Goal: Submit feedback/report problem: Submit feedback/report problem

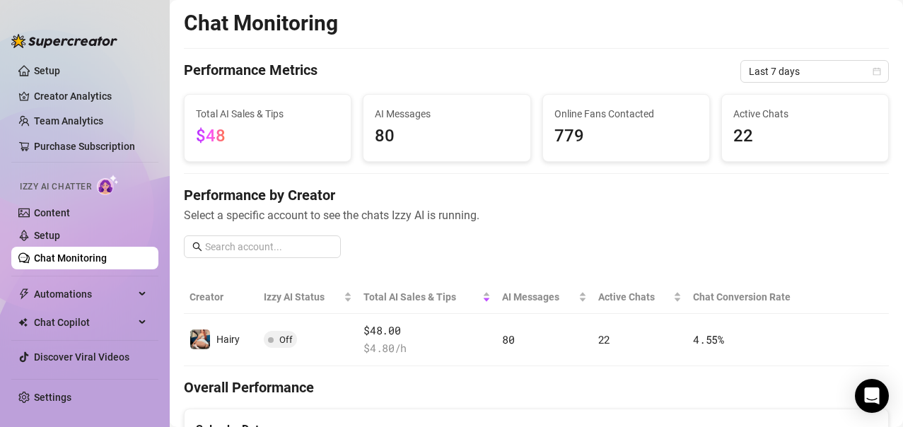
scroll to position [495, 0]
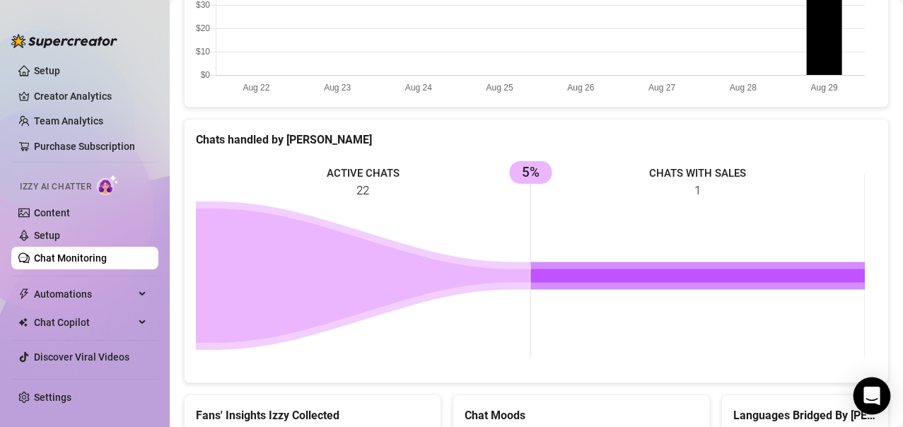
click at [883, 389] on div "Open Intercom Messenger" at bounding box center [871, 395] width 37 height 37
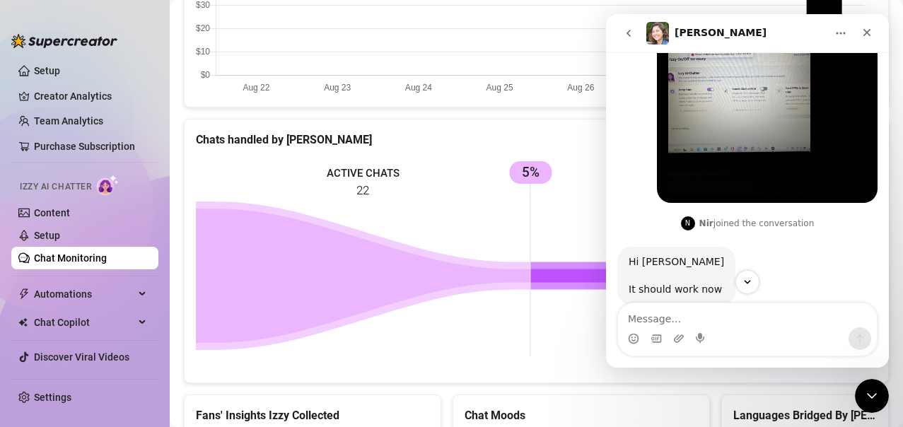
scroll to position [3109, 0]
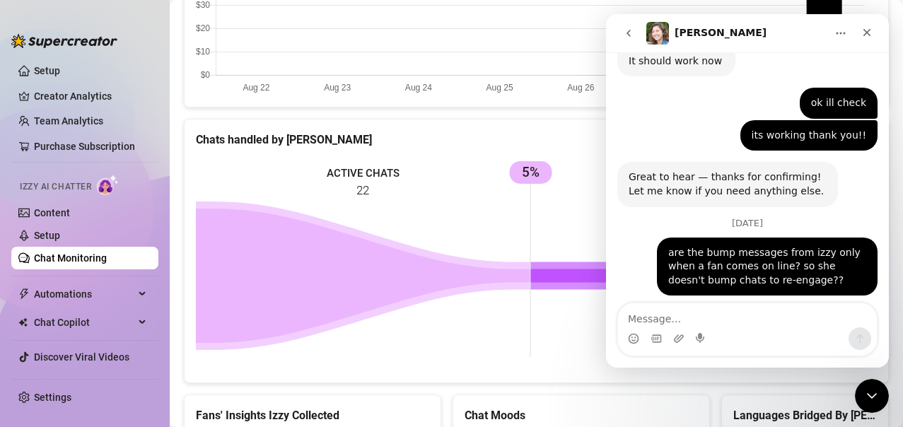
click at [686, 310] on textarea "Message…" at bounding box center [747, 315] width 259 height 24
type textarea "ok makes sense"
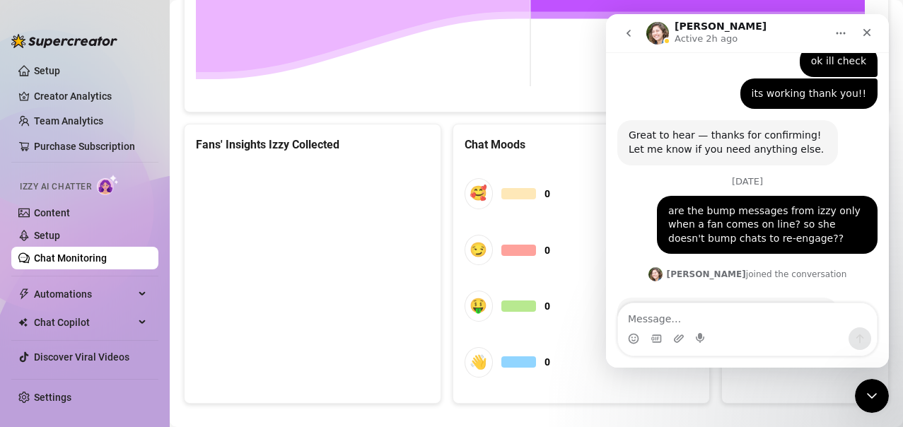
scroll to position [777, 0]
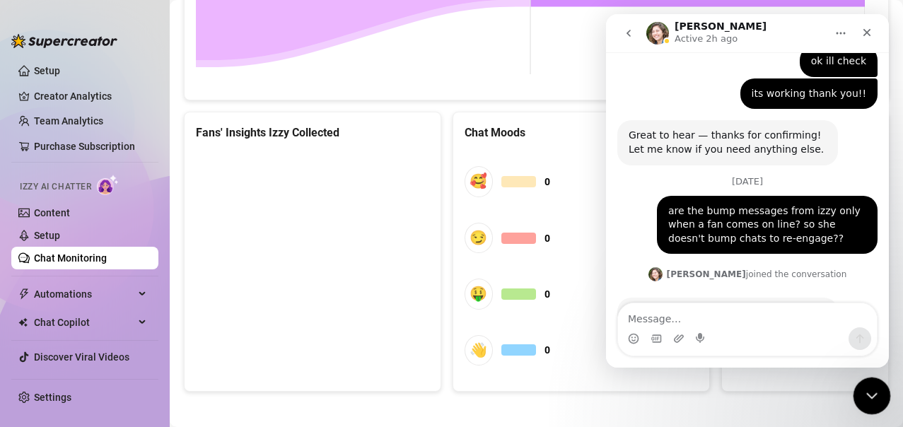
click at [867, 387] on icon "Close Intercom Messenger" at bounding box center [869, 393] width 17 height 17
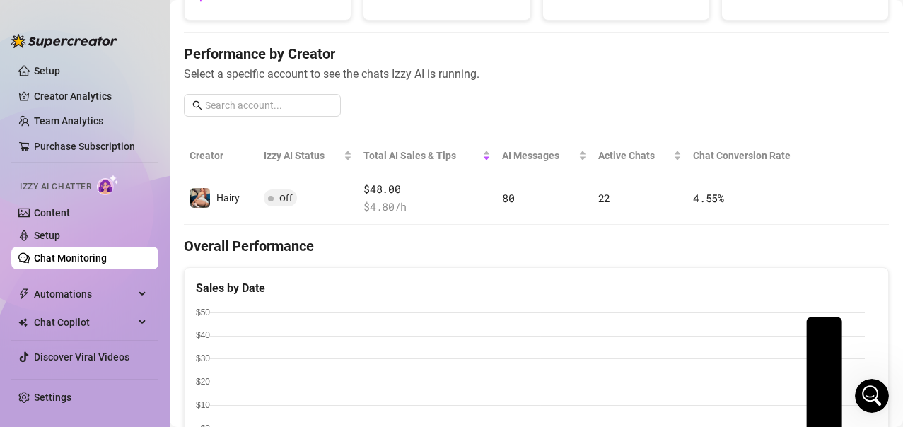
scroll to position [3151, 0]
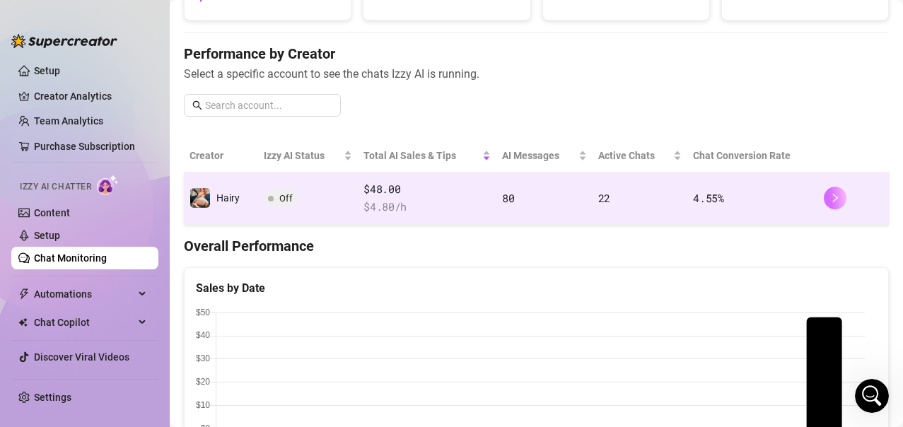
click at [830, 196] on icon "right" at bounding box center [835, 198] width 10 height 10
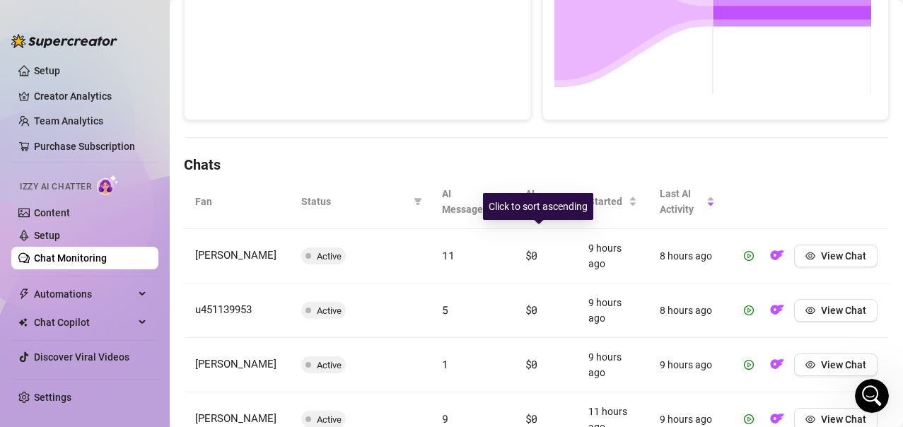
scroll to position [424, 0]
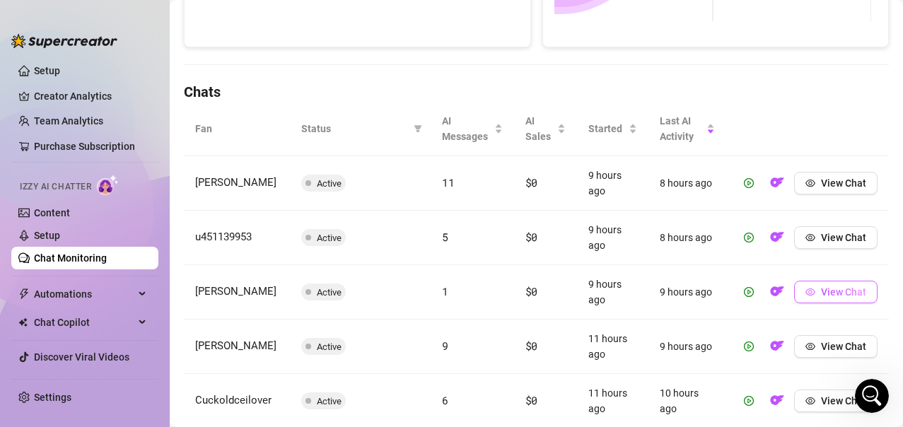
click at [821, 291] on span "View Chat" at bounding box center [843, 291] width 45 height 11
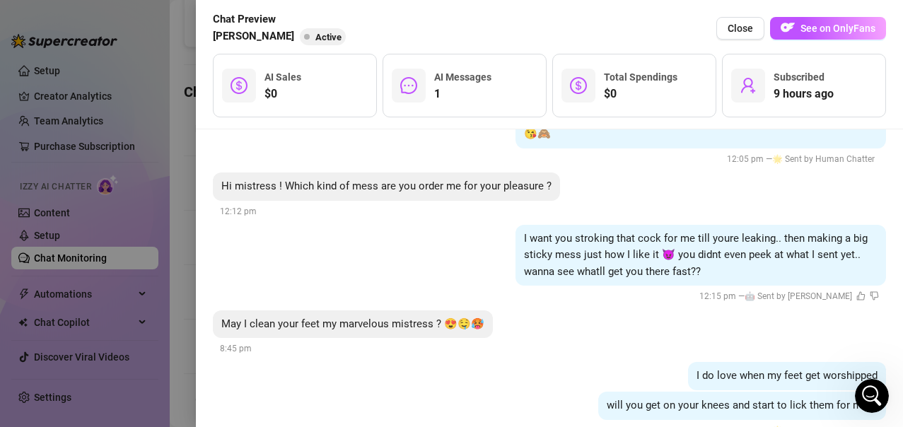
scroll to position [451, 0]
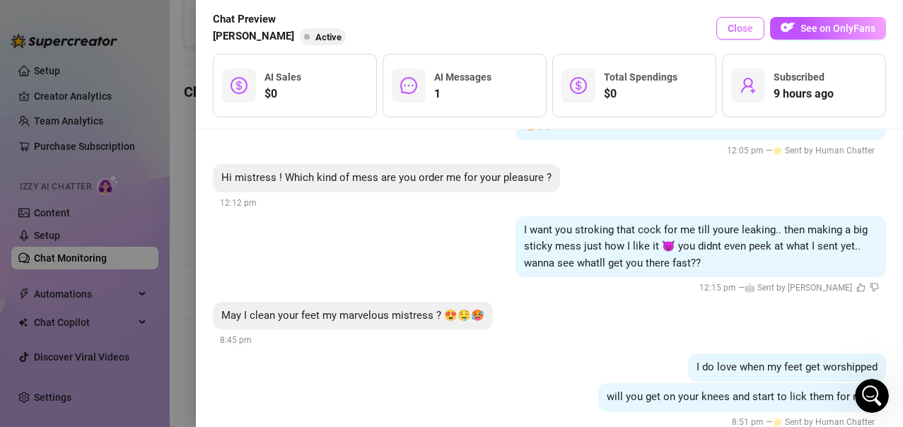
click at [737, 28] on span "Close" at bounding box center [739, 28] width 25 height 11
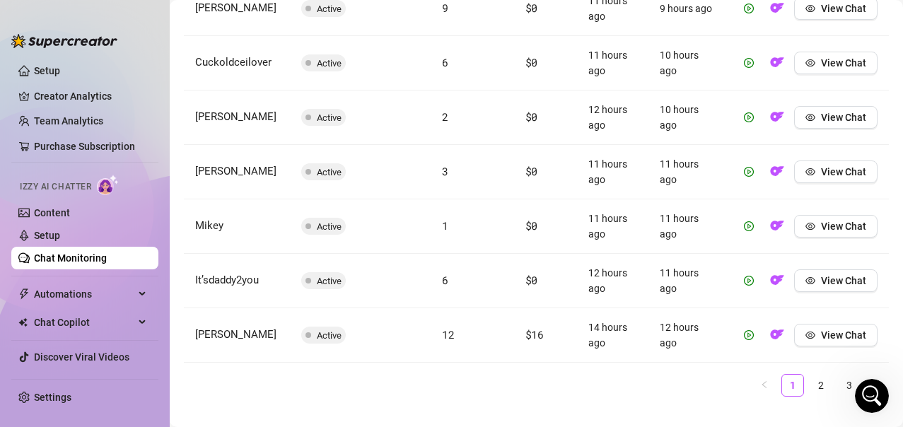
scroll to position [785, 0]
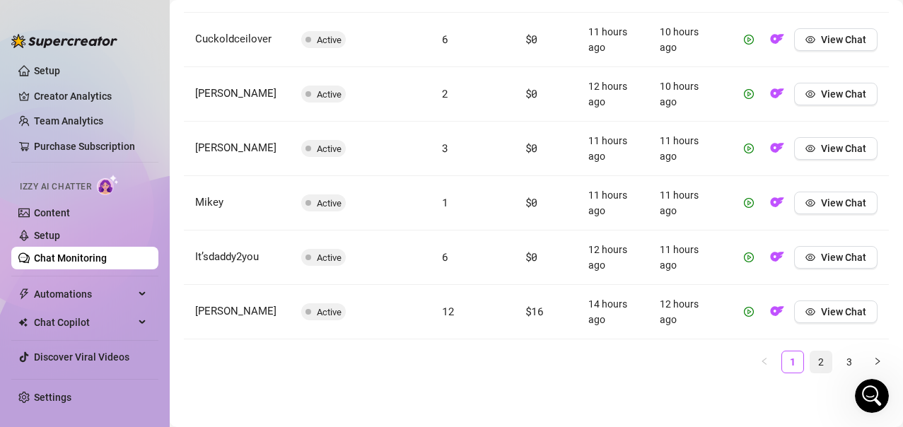
click at [810, 358] on link "2" at bounding box center [820, 361] width 21 height 21
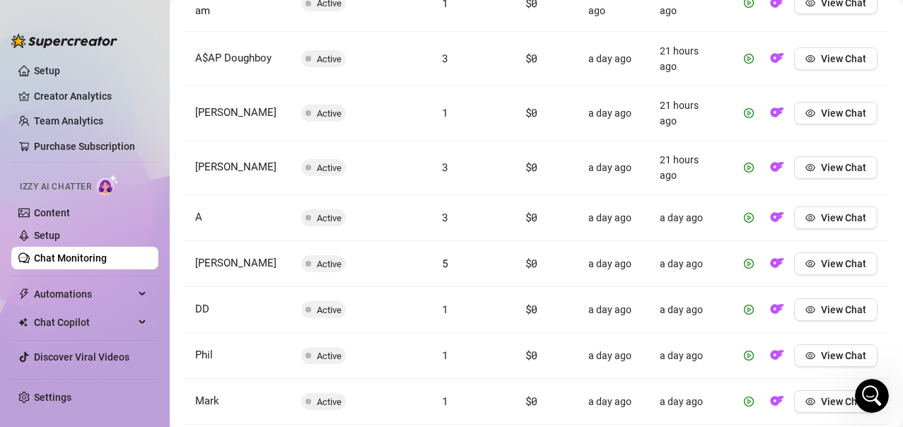
scroll to position [745, 0]
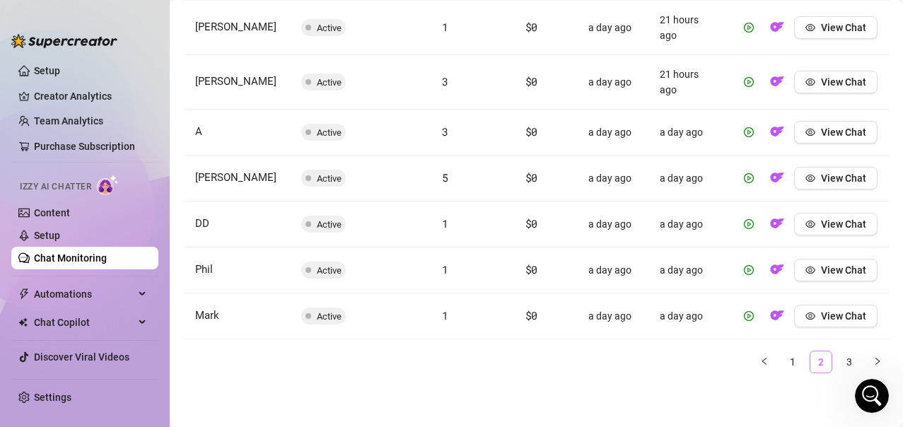
drag, startPoint x: 838, startPoint y: 368, endPoint x: 817, endPoint y: 356, distance: 24.4
click at [838, 368] on link "3" at bounding box center [848, 361] width 21 height 21
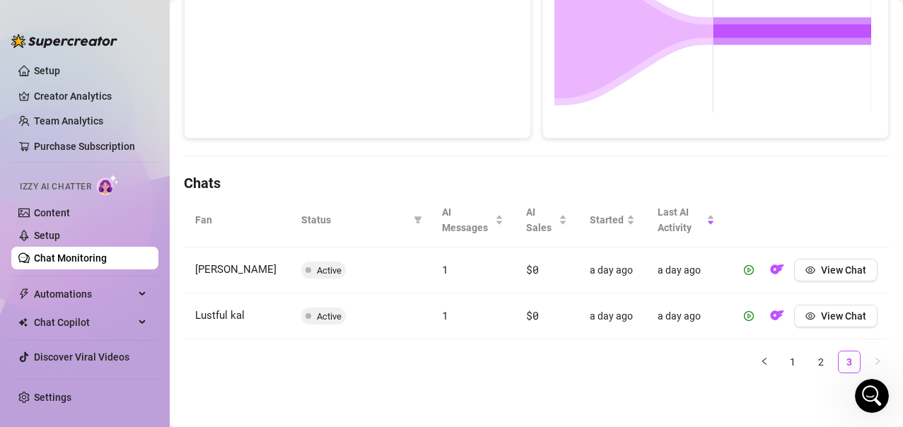
scroll to position [333, 0]
click at [58, 305] on span "Automations" at bounding box center [84, 294] width 100 height 23
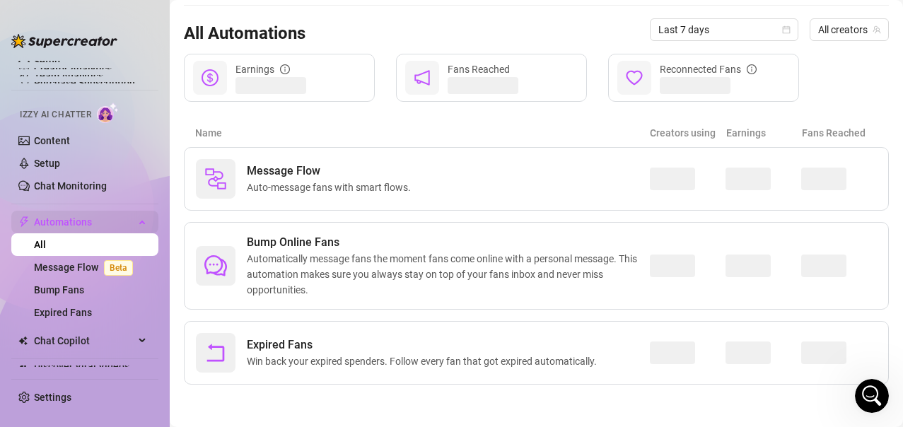
scroll to position [129, 0]
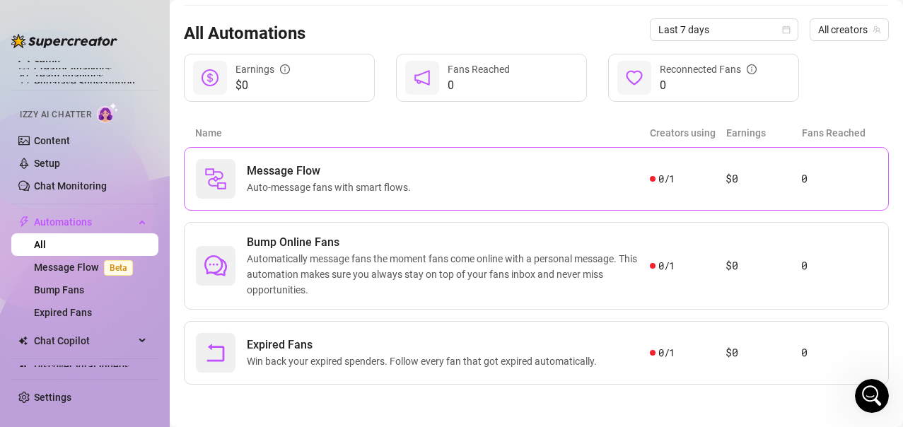
click at [503, 180] on div "Message Flow Auto-message fans with smart flows." at bounding box center [423, 179] width 454 height 40
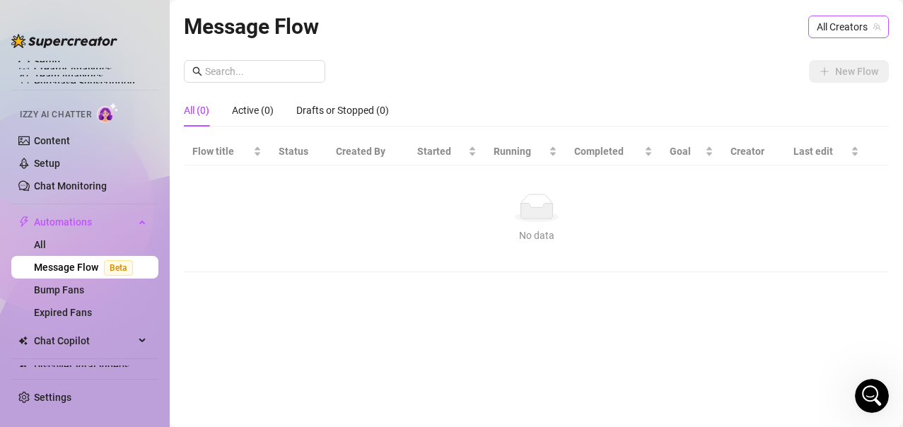
click at [874, 29] on icon "team" at bounding box center [876, 27] width 8 height 8
click at [876, 30] on div "All Creators" at bounding box center [848, 27] width 81 height 23
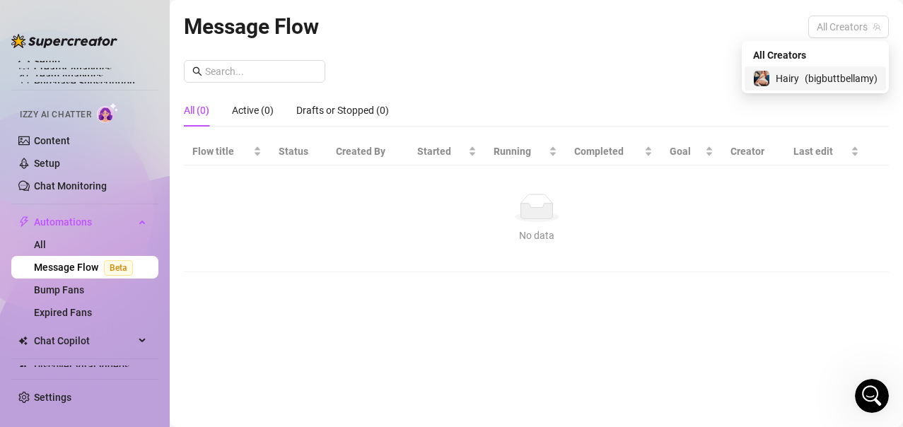
click at [804, 83] on span "( bigbuttbellamy )" at bounding box center [840, 79] width 73 height 16
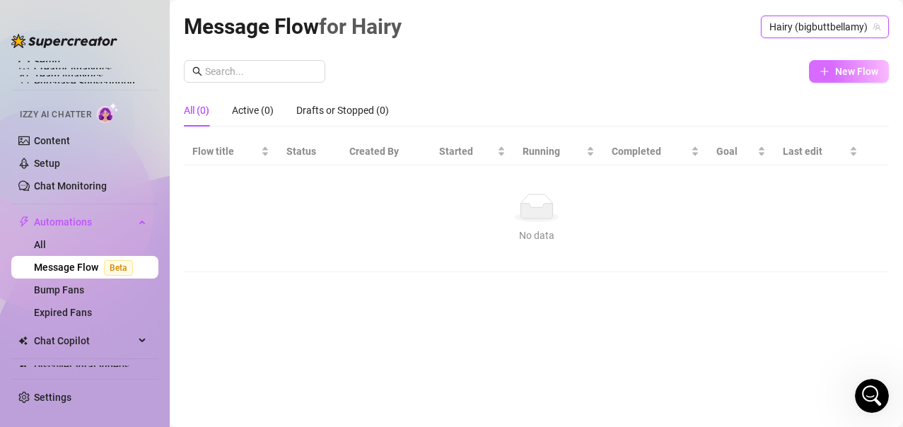
click at [847, 78] on button "New Flow" at bounding box center [849, 71] width 80 height 23
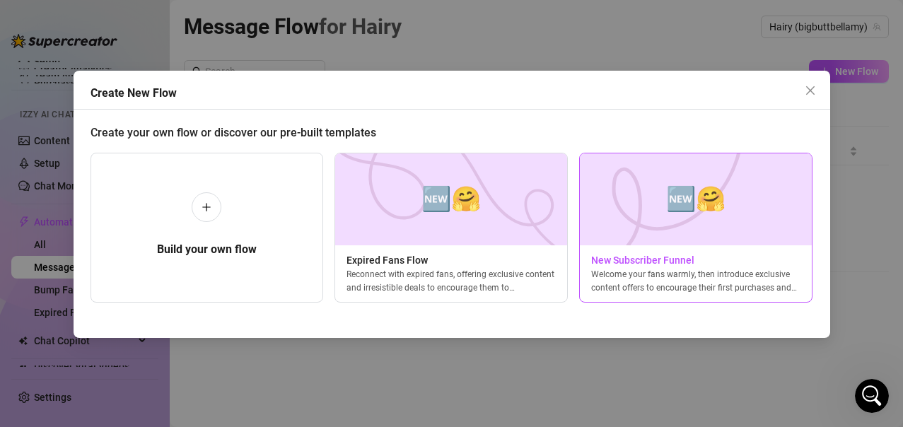
click at [632, 233] on img at bounding box center [695, 199] width 233 height 92
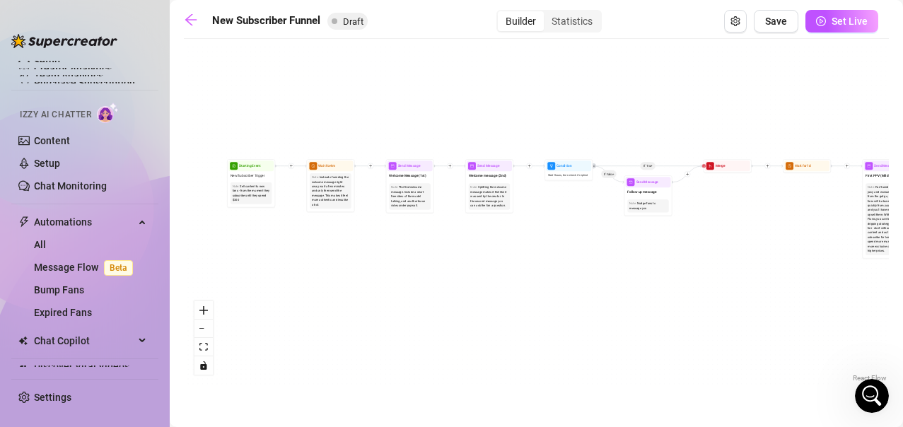
drag, startPoint x: 212, startPoint y: 152, endPoint x: 362, endPoint y: 362, distance: 257.9
click at [375, 381] on div "If True If True If True If False If False If False If True If False Merge Merge…" at bounding box center [536, 215] width 705 height 339
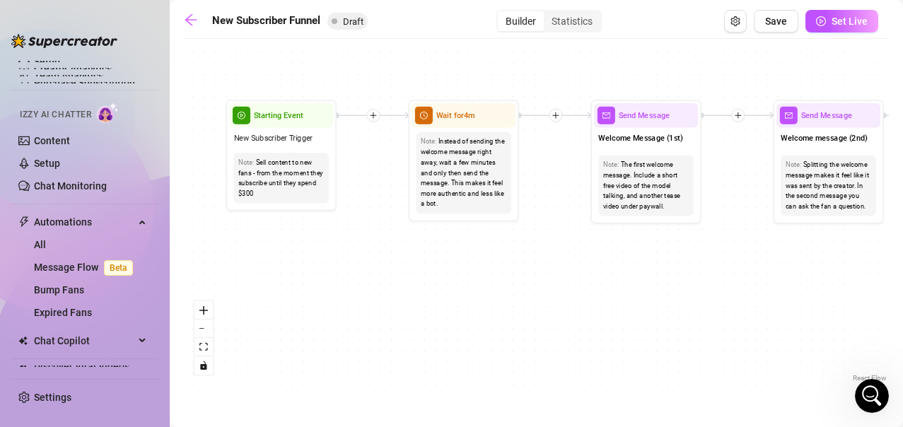
drag, startPoint x: 285, startPoint y: 247, endPoint x: 245, endPoint y: 274, distance: 47.8
click at [245, 274] on div "If True If True If True If False If False If False If True If False Merge Merge…" at bounding box center [536, 215] width 705 height 339
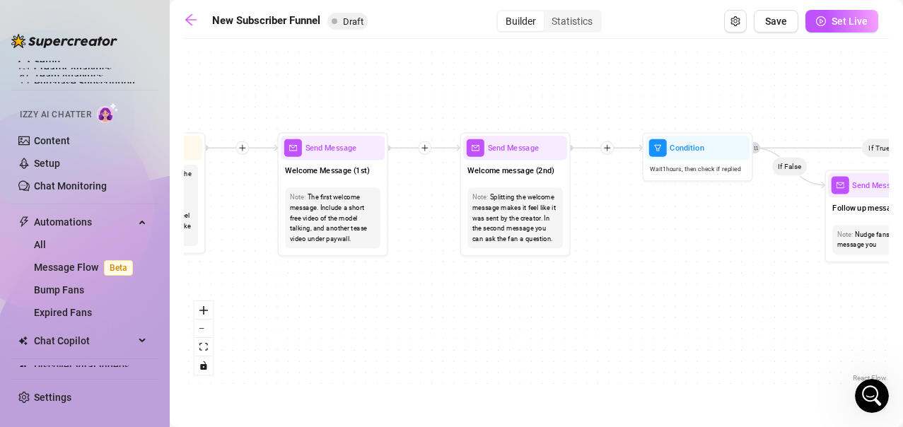
drag, startPoint x: 603, startPoint y: 288, endPoint x: 290, endPoint y: 320, distance: 314.8
click at [290, 320] on div "If True If True If True If False If False If False If True If False Merge Merge…" at bounding box center [536, 215] width 705 height 339
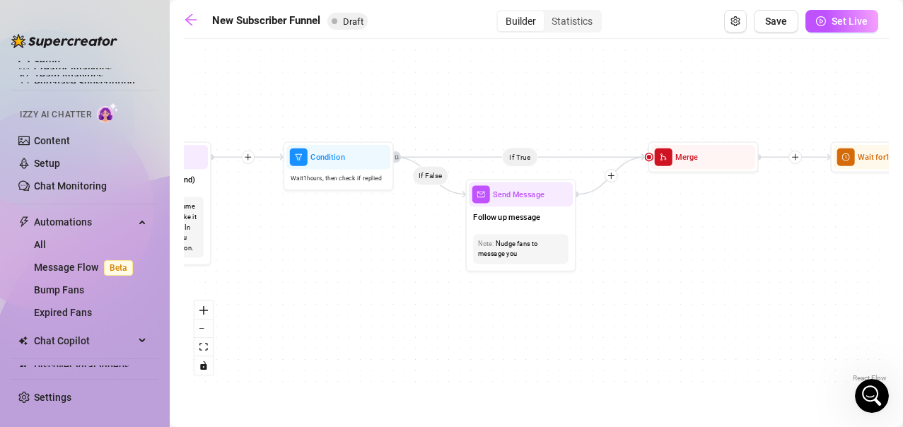
drag, startPoint x: 680, startPoint y: 286, endPoint x: 321, endPoint y: 295, distance: 359.2
click at [321, 295] on div "If True If True If True If False If False If False If True If False Merge Merge…" at bounding box center [536, 215] width 705 height 339
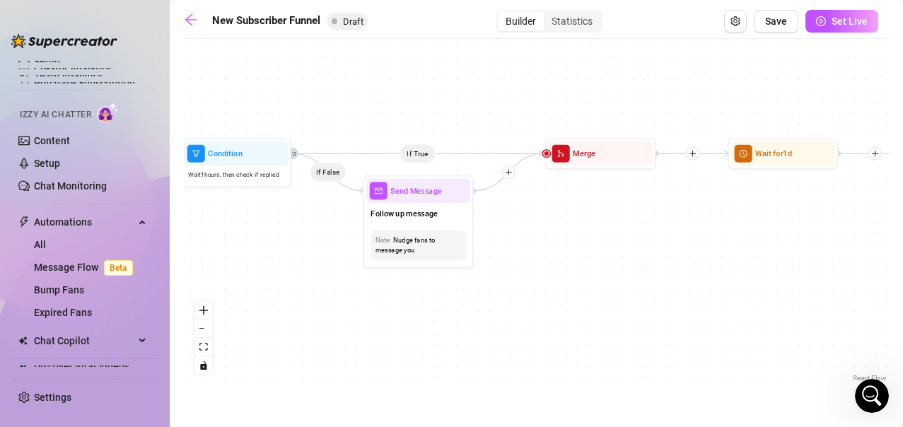
drag, startPoint x: 630, startPoint y: 250, endPoint x: 370, endPoint y: 261, distance: 260.4
click at [394, 256] on div "If True If True If True If False If False If False If True If False Merge Merge…" at bounding box center [536, 215] width 705 height 339
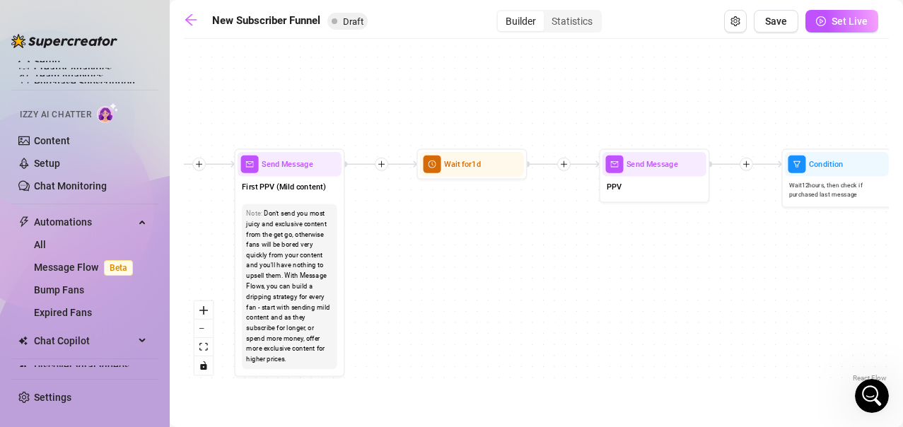
drag, startPoint x: 848, startPoint y: 262, endPoint x: 338, endPoint y: 271, distance: 510.4
click at [339, 270] on div "If True If True If True If False If False If False If True If False Merge Merge…" at bounding box center [536, 215] width 705 height 339
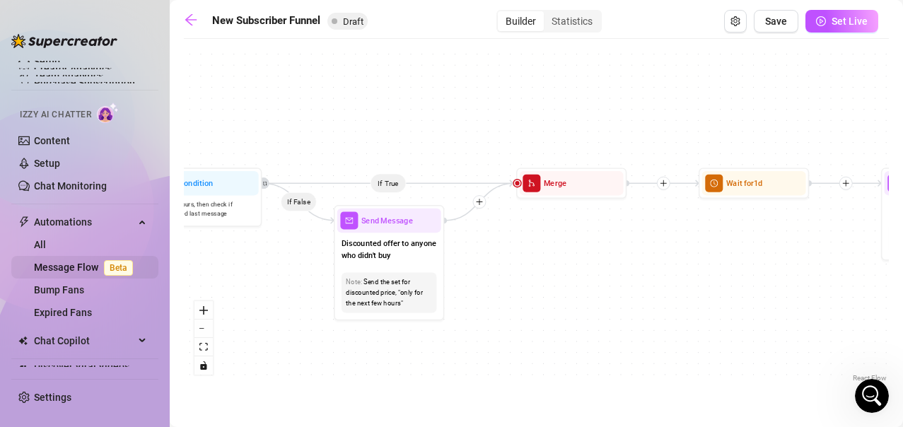
drag, startPoint x: 806, startPoint y: 253, endPoint x: 155, endPoint y: 271, distance: 651.2
click at [157, 271] on div "Setup Creator Analytics Team Analytics Purchase Subscription Izzy AI Chatter Co…" at bounding box center [451, 213] width 903 height 427
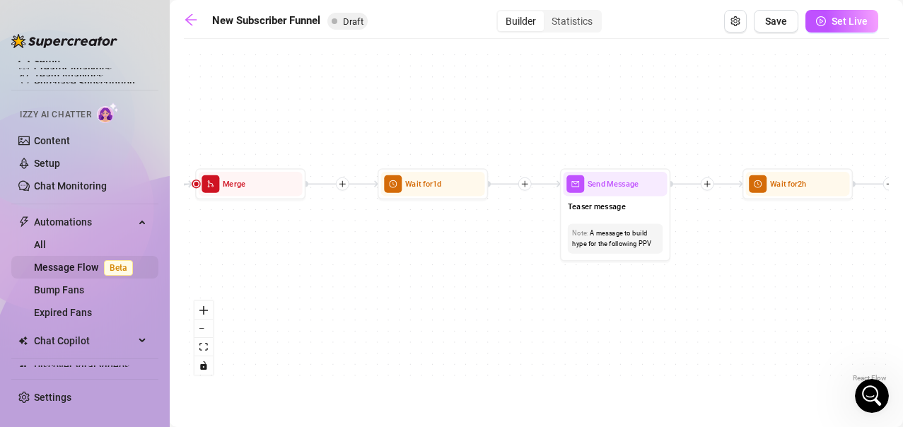
drag, startPoint x: 659, startPoint y: 273, endPoint x: 92, endPoint y: 265, distance: 566.9
click at [95, 263] on div "Setup Creator Analytics Team Analytics Purchase Subscription Izzy AI Chatter Co…" at bounding box center [451, 213] width 903 height 427
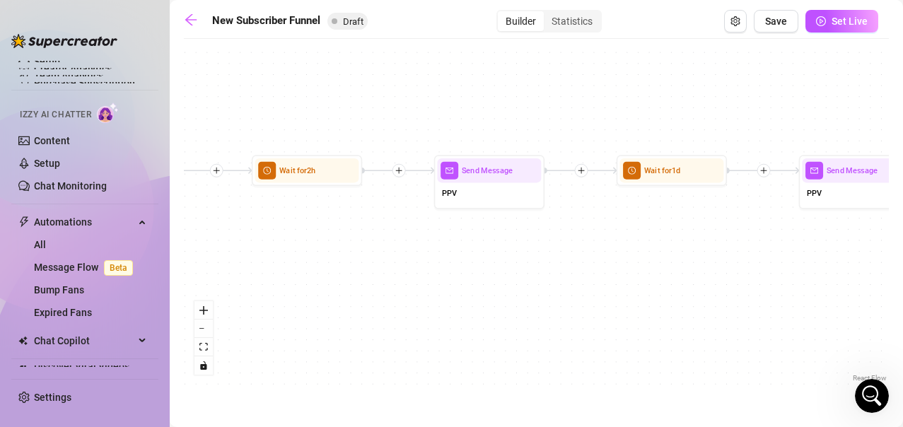
drag, startPoint x: 780, startPoint y: 261, endPoint x: 6, endPoint y: 255, distance: 774.0
click at [6, 255] on div "Setup Creator Analytics Team Analytics Purchase Subscription Izzy AI Chatter Co…" at bounding box center [451, 213] width 903 height 427
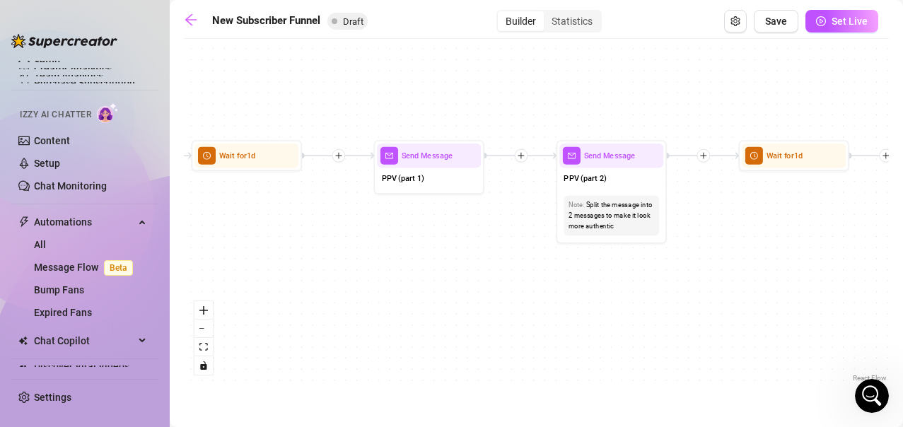
drag, startPoint x: 744, startPoint y: 290, endPoint x: 799, endPoint y: 262, distance: 62.3
click at [766, 266] on div "If True If True If True If False If False If False If True If False Merge Merge…" at bounding box center [536, 215] width 705 height 339
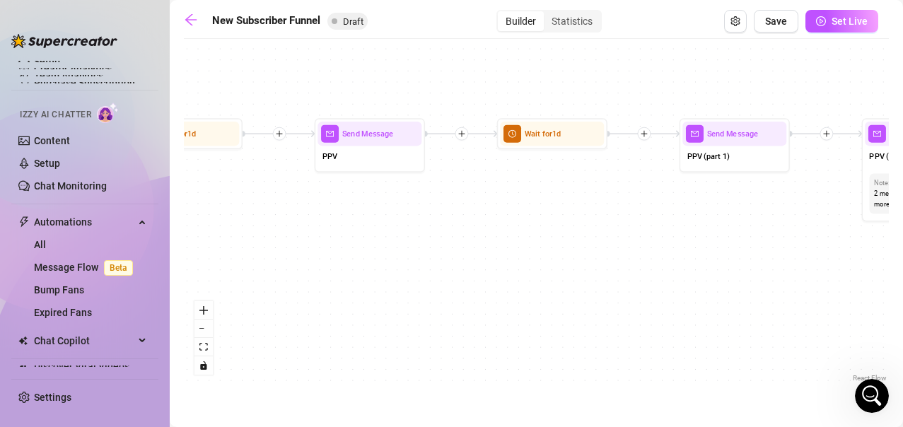
drag, startPoint x: 204, startPoint y: 262, endPoint x: 747, endPoint y: 222, distance: 545.0
click at [857, 216] on div "If True If True If True If False If False If False If True If False Merge Merge…" at bounding box center [536, 215] width 705 height 339
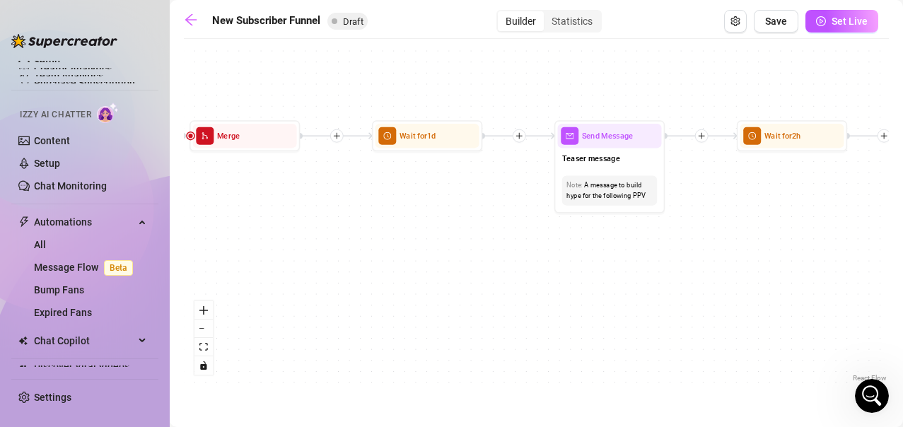
drag, startPoint x: 259, startPoint y: 185, endPoint x: 860, endPoint y: 204, distance: 601.8
click at [852, 207] on div "If True If True If True If False If False If False If True If False Merge Merge…" at bounding box center [536, 215] width 705 height 339
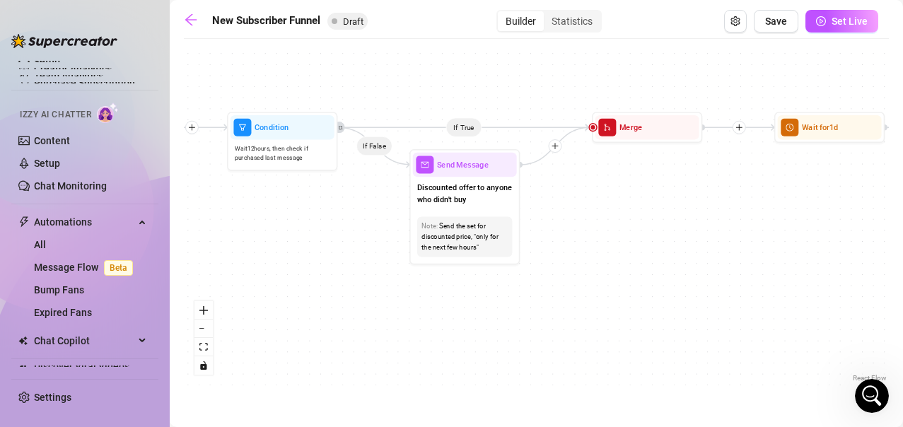
drag, startPoint x: 326, startPoint y: 219, endPoint x: 751, endPoint y: 200, distance: 425.2
click at [758, 203] on div "If True If True If True If False If False If False If True If False Merge Merge…" at bounding box center [536, 215] width 705 height 339
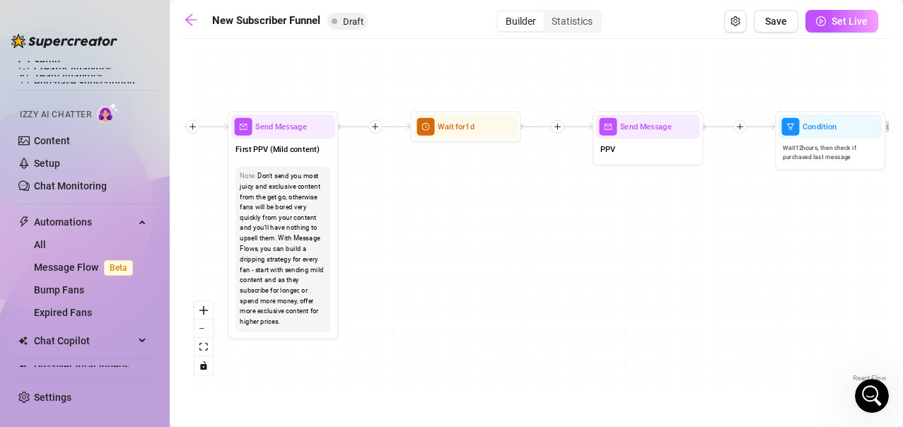
drag, startPoint x: 266, startPoint y: 201, endPoint x: 703, endPoint y: 213, distance: 437.0
click at [717, 213] on div "If True If True If True If False If False If False If True If False Merge Merge…" at bounding box center [536, 215] width 705 height 339
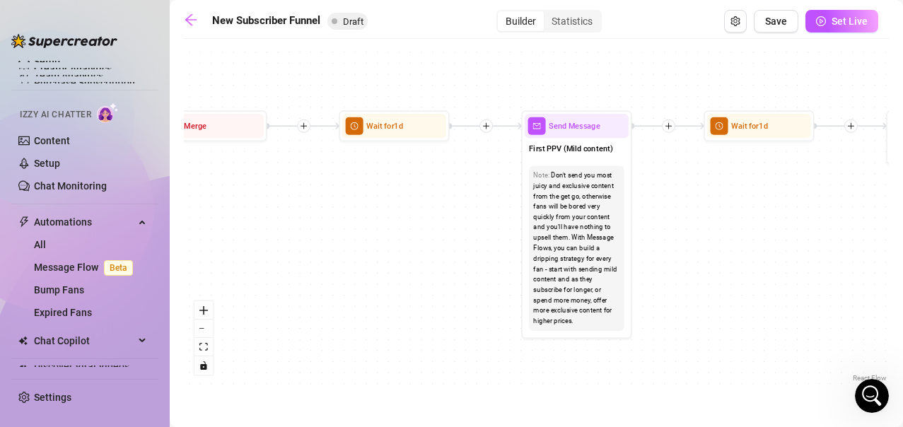
drag, startPoint x: 392, startPoint y: 264, endPoint x: 409, endPoint y: 260, distance: 18.0
click at [412, 262] on div "If True If True If True If False If False If False If True If False Merge Merge…" at bounding box center [536, 215] width 705 height 339
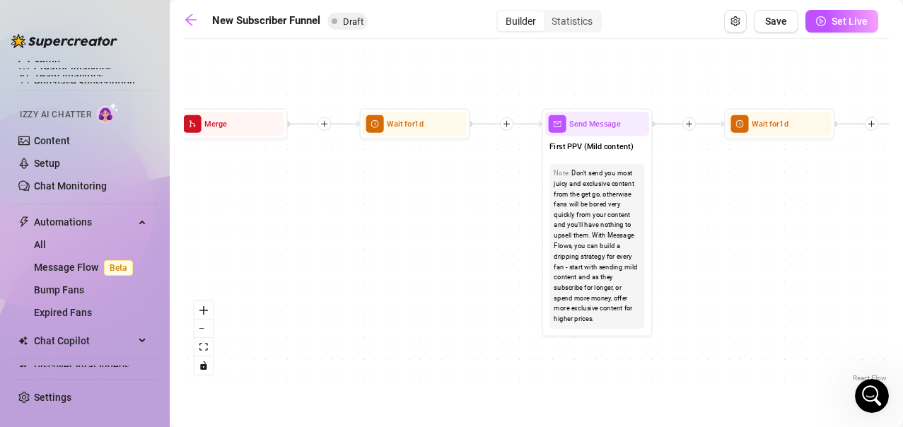
drag, startPoint x: 280, startPoint y: 250, endPoint x: 447, endPoint y: 244, distance: 167.6
click at [464, 246] on div "If True If True If True If False If False If False If True If False Merge Merge…" at bounding box center [536, 215] width 705 height 339
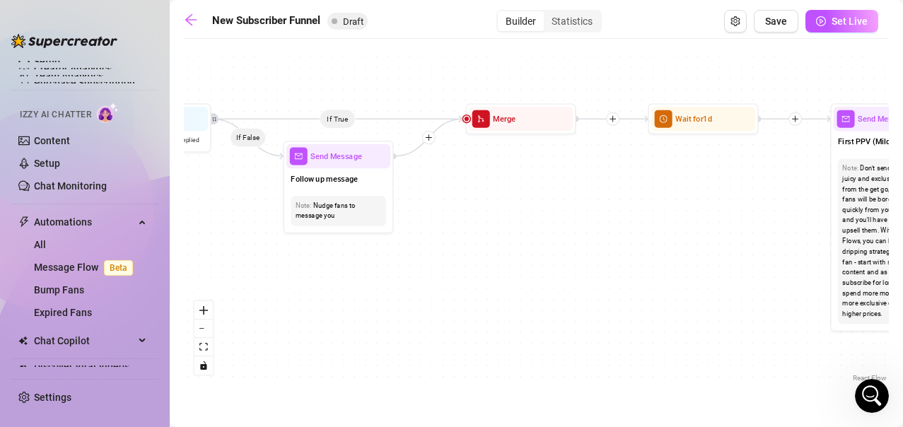
drag, startPoint x: 338, startPoint y: 243, endPoint x: 738, endPoint y: 226, distance: 400.4
click at [677, 230] on div "If True If True If True If False If False If False If True If False Merge Merge…" at bounding box center [536, 215] width 705 height 339
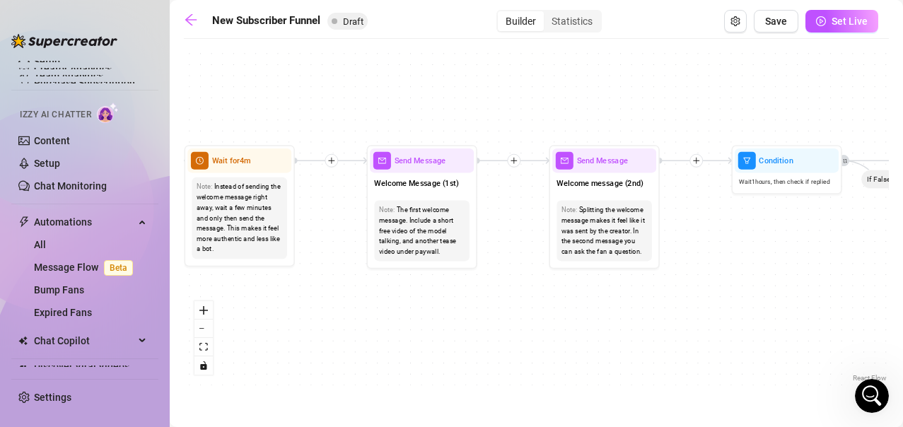
drag, startPoint x: 266, startPoint y: 247, endPoint x: 893, endPoint y: 319, distance: 631.1
click at [884, 333] on div "If True If True If True If False If False If False If True If False Merge Merge…" at bounding box center [536, 215] width 705 height 339
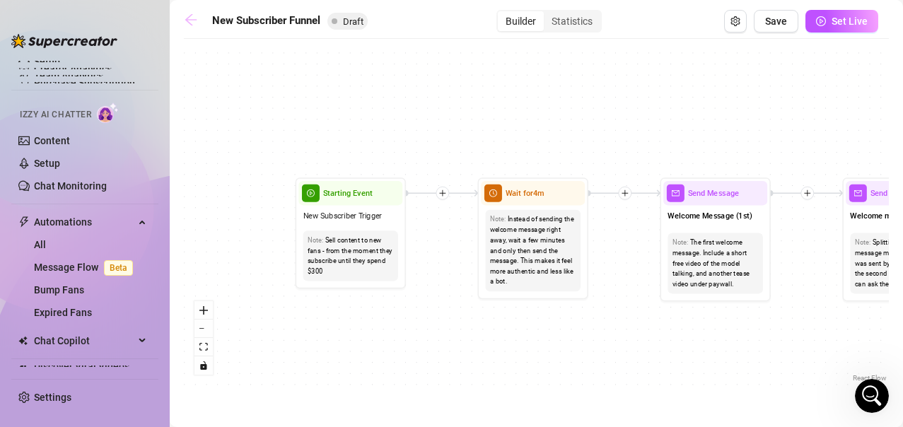
click at [190, 24] on icon "arrow-left" at bounding box center [190, 19] width 11 height 11
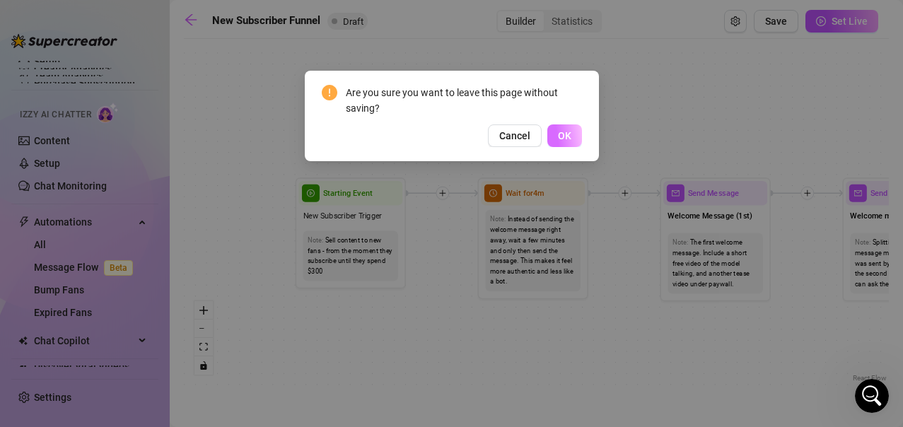
click at [568, 135] on span "OK" at bounding box center [564, 135] width 13 height 11
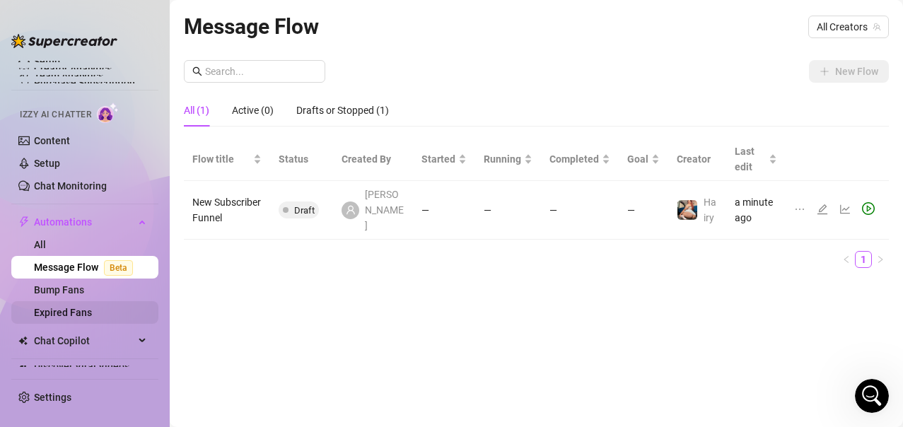
click at [92, 311] on link "Expired Fans" at bounding box center [63, 312] width 58 height 11
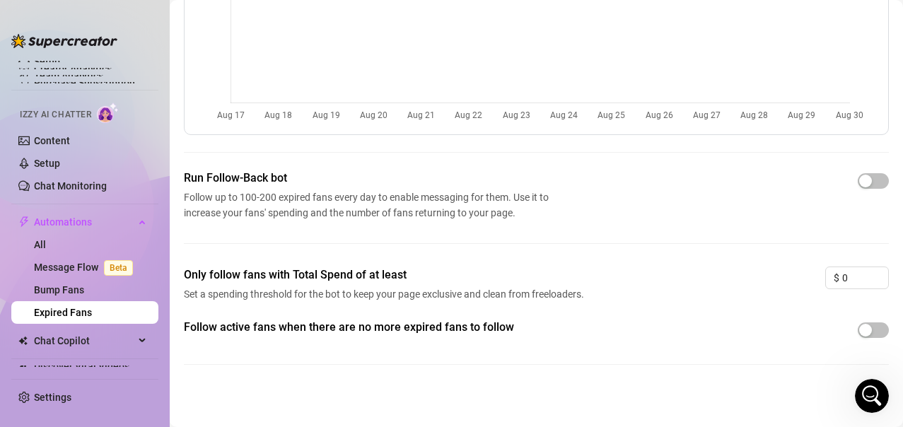
scroll to position [149, 0]
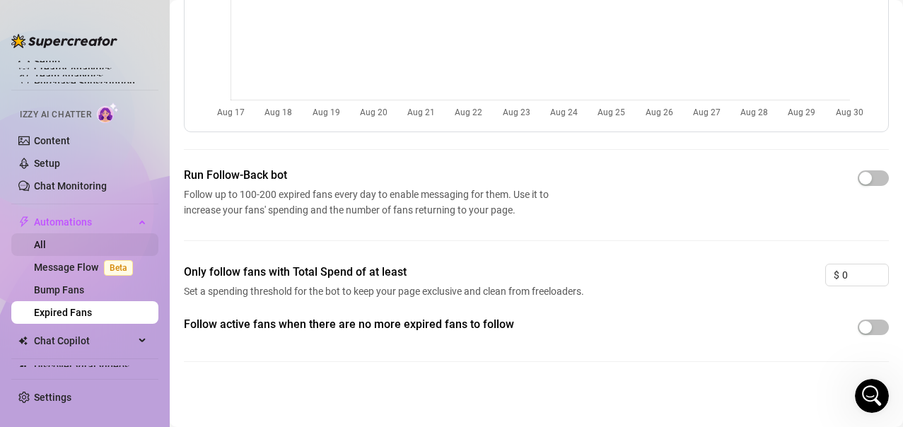
click at [42, 243] on link "All" at bounding box center [40, 244] width 12 height 11
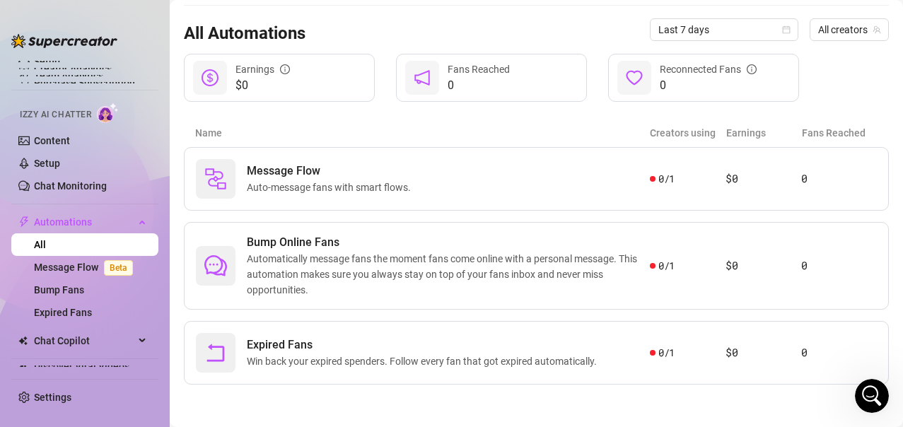
scroll to position [129, 0]
click at [102, 340] on span "Chat Copilot" at bounding box center [84, 340] width 100 height 23
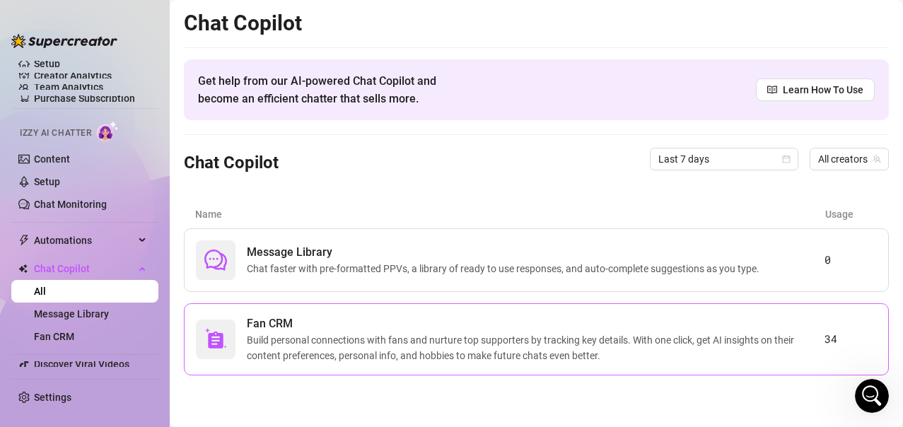
click at [461, 327] on span "Fan CRM" at bounding box center [535, 323] width 577 height 17
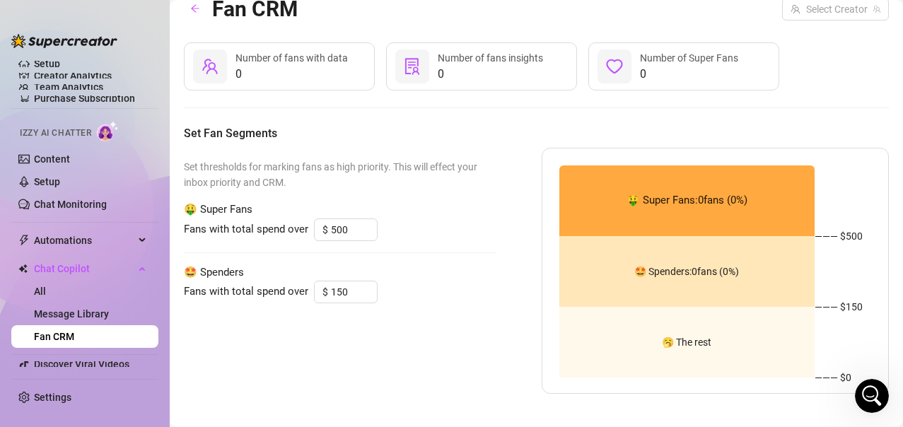
scroll to position [27, 0]
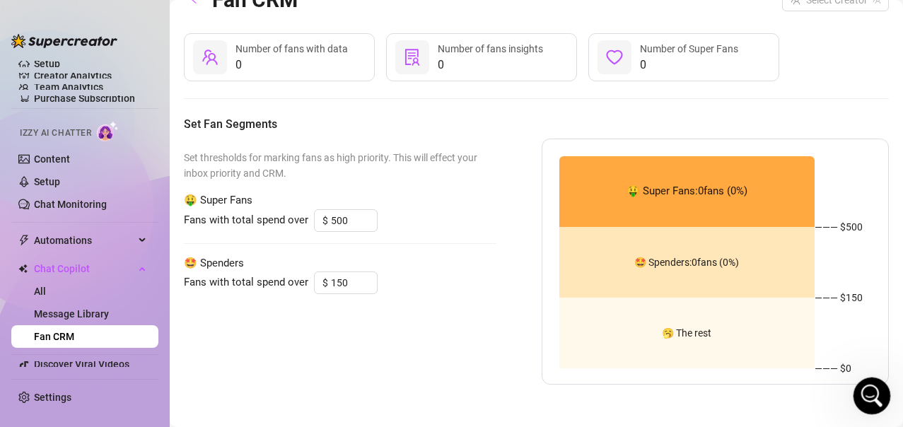
click at [871, 388] on icon "Open Intercom Messenger" at bounding box center [869, 393] width 23 height 23
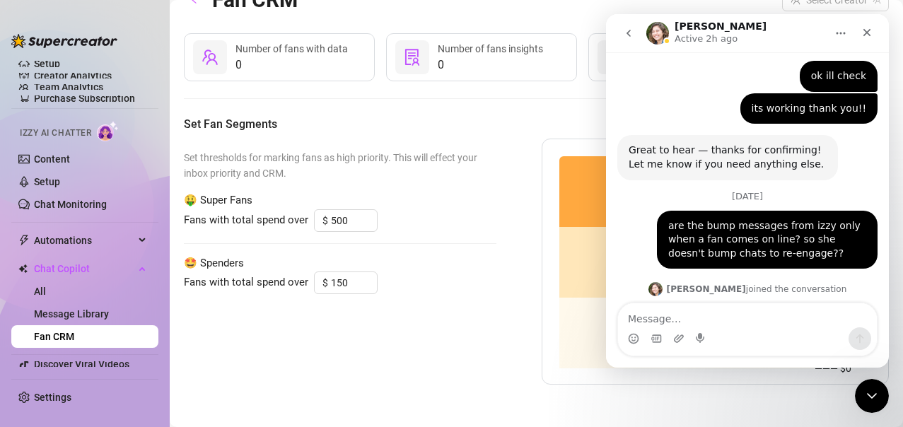
scroll to position [3151, 0]
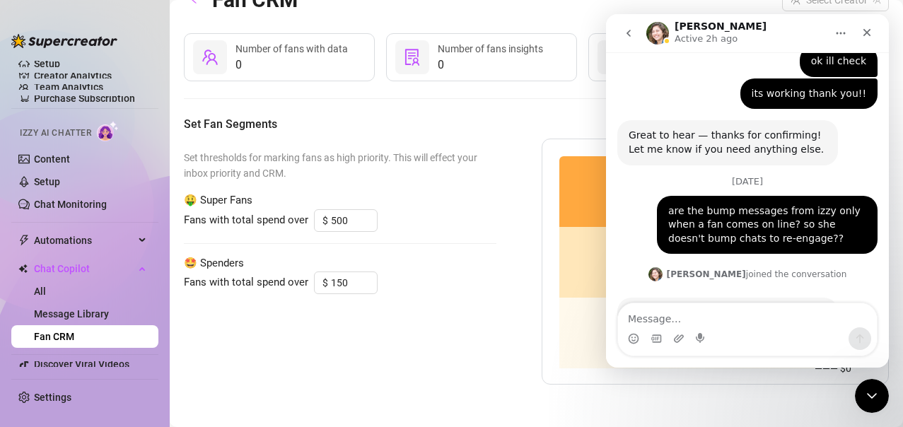
click at [686, 320] on textarea "Message…" at bounding box center [747, 315] width 259 height 24
type textarea "s"
type textarea "I wanted to bring up that"
click at [865, 33] on icon "Close" at bounding box center [866, 32] width 11 height 11
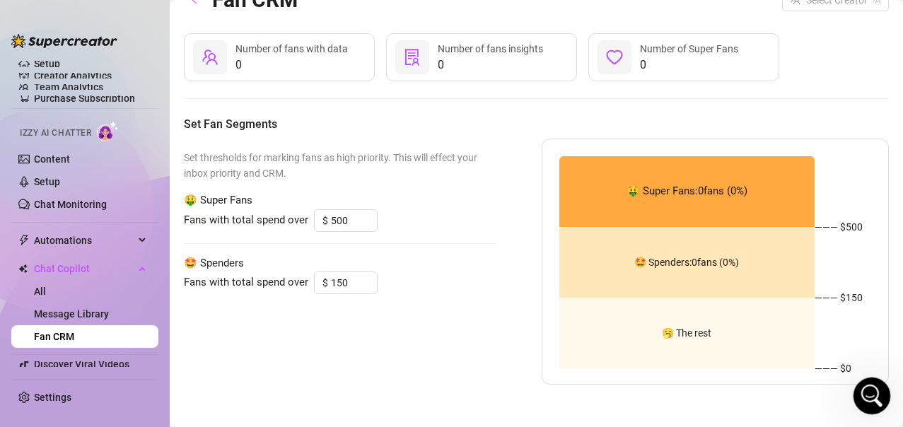
click at [874, 389] on icon "Open Intercom Messenger" at bounding box center [869, 393] width 23 height 23
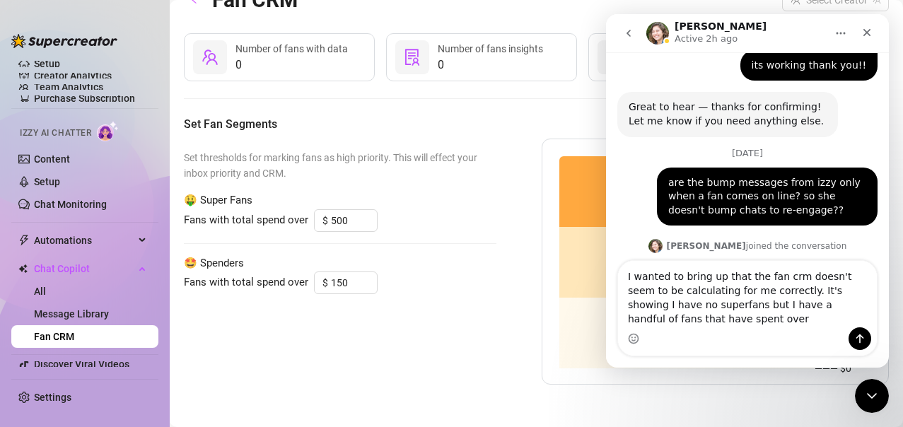
scroll to position [3193, 0]
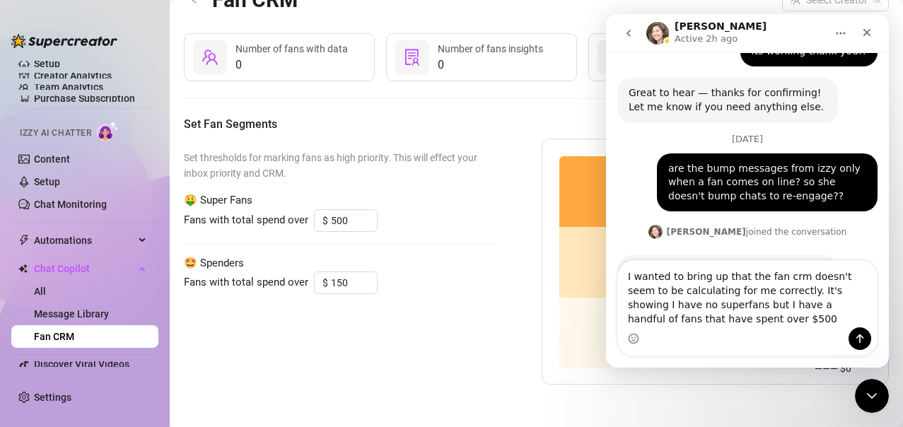
type textarea "I wanted to bring up that the fan crm doesn't seem to be calculating for me cor…"
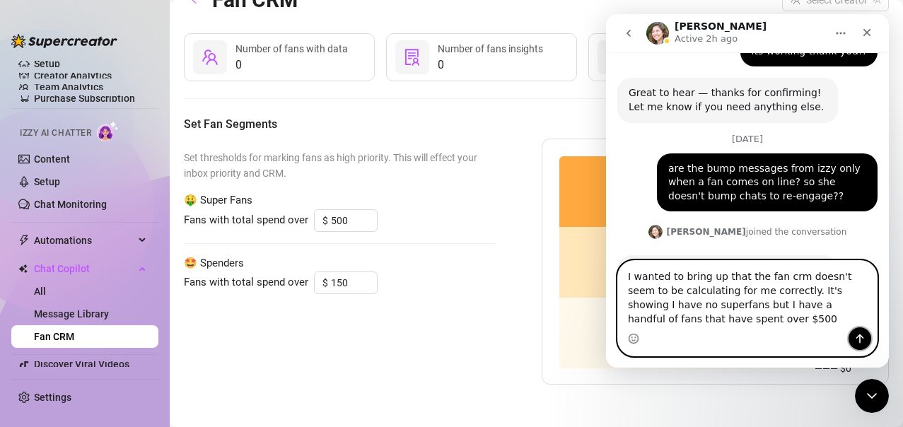
click at [862, 338] on icon "Send a message…" at bounding box center [860, 338] width 8 height 9
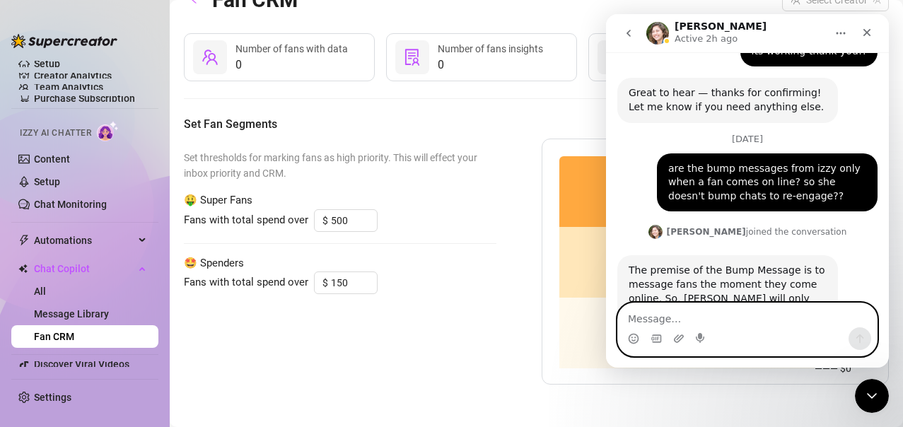
scroll to position [3225, 0]
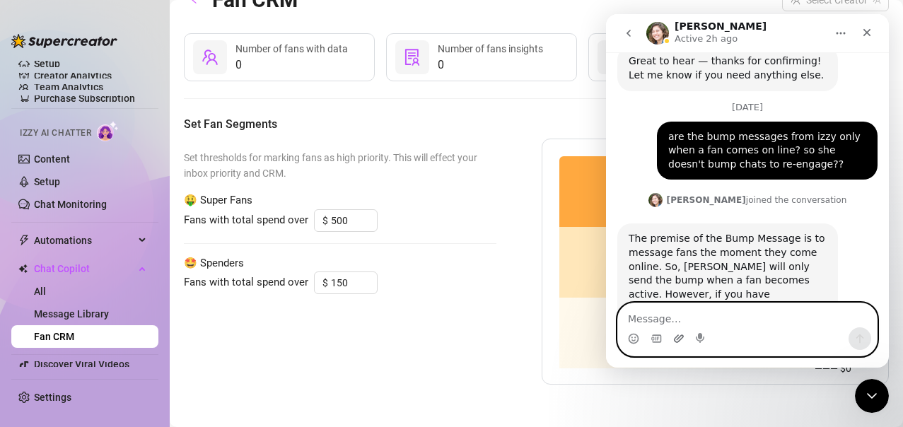
click at [677, 339] on icon "Upload attachment" at bounding box center [679, 338] width 10 height 8
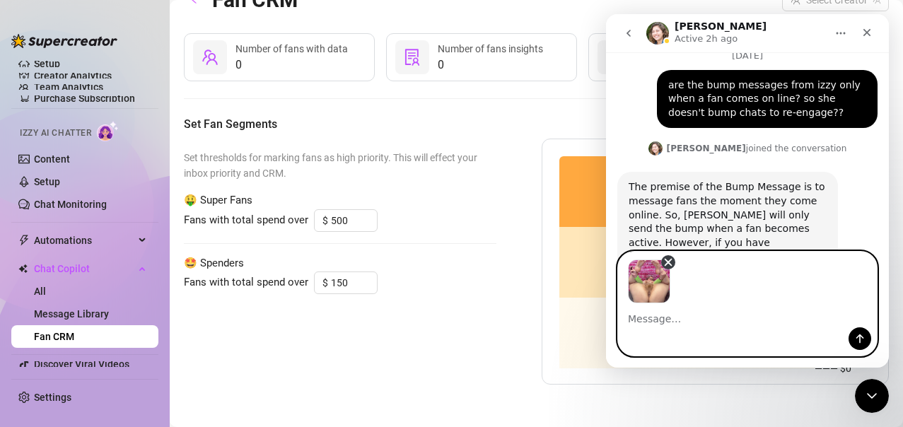
click at [668, 264] on icon "Remove image 1" at bounding box center [668, 262] width 13 height 13
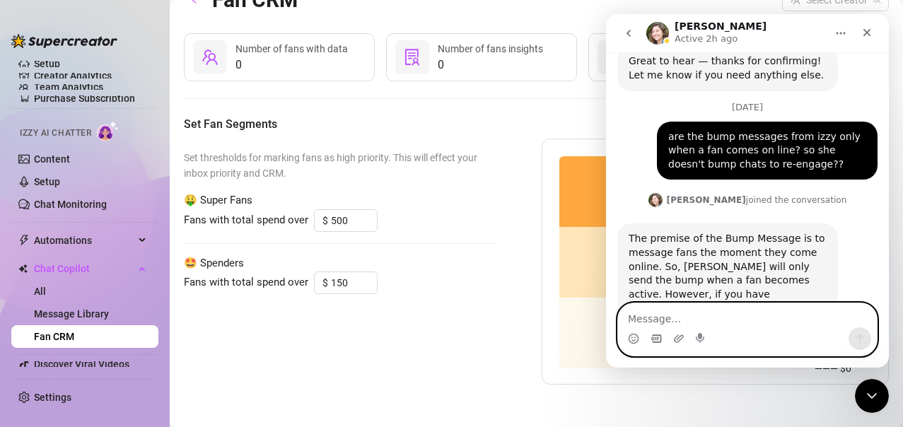
click at [658, 341] on icon "Gif picker" at bounding box center [655, 338] width 11 height 11
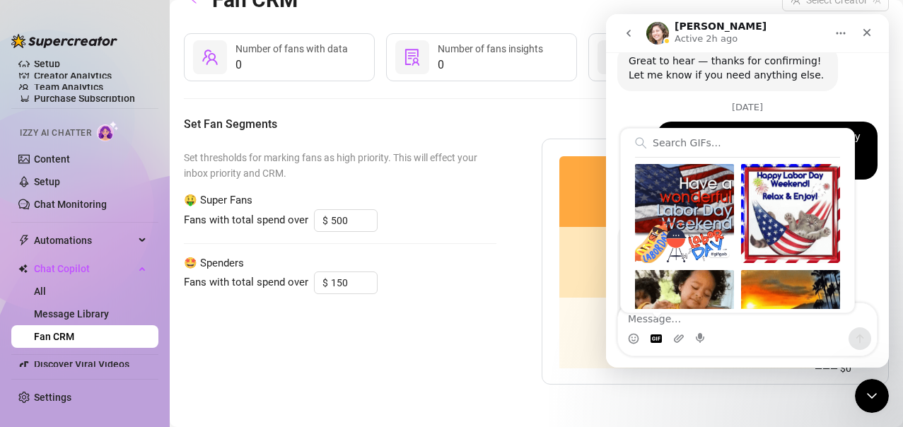
click at [865, 223] on div "The premise of the Bump Message is to message fans the moment they come online.…" at bounding box center [747, 299] width 260 height 153
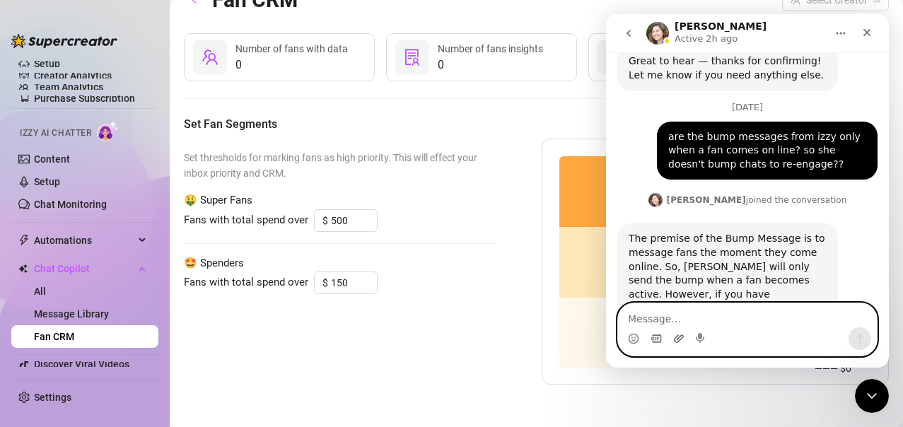
click at [676, 339] on icon "Upload attachment" at bounding box center [678, 338] width 11 height 11
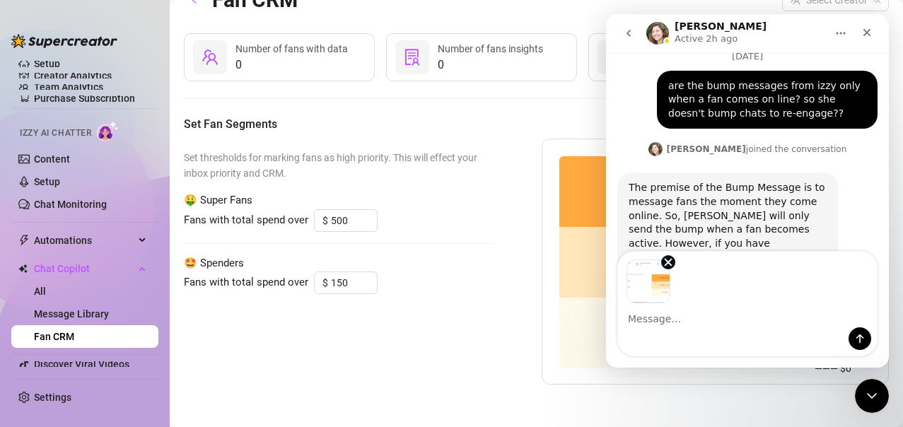
scroll to position [3277, 0]
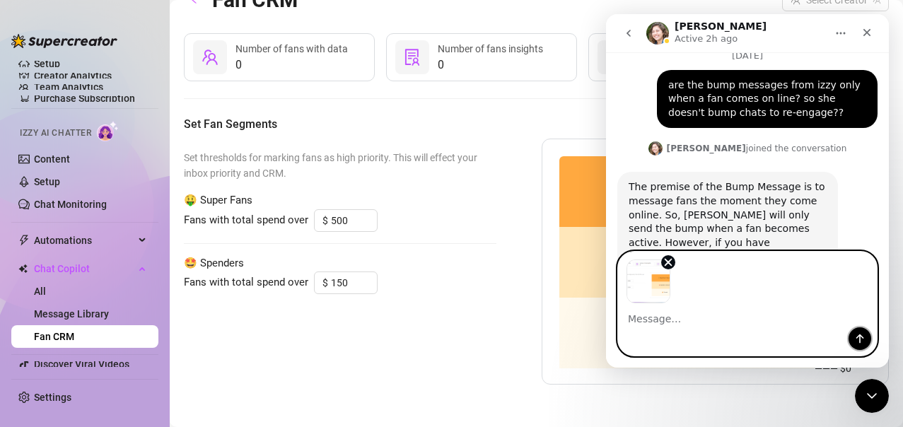
click at [855, 339] on icon "Send a message…" at bounding box center [859, 338] width 11 height 11
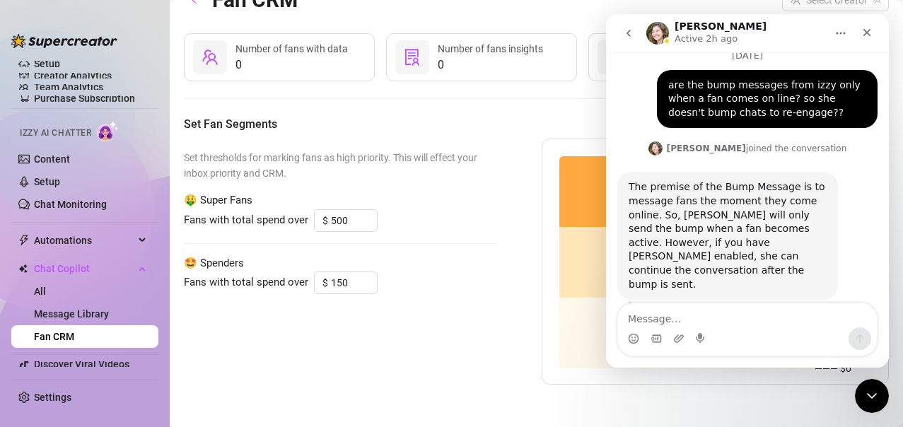
scroll to position [3360, 0]
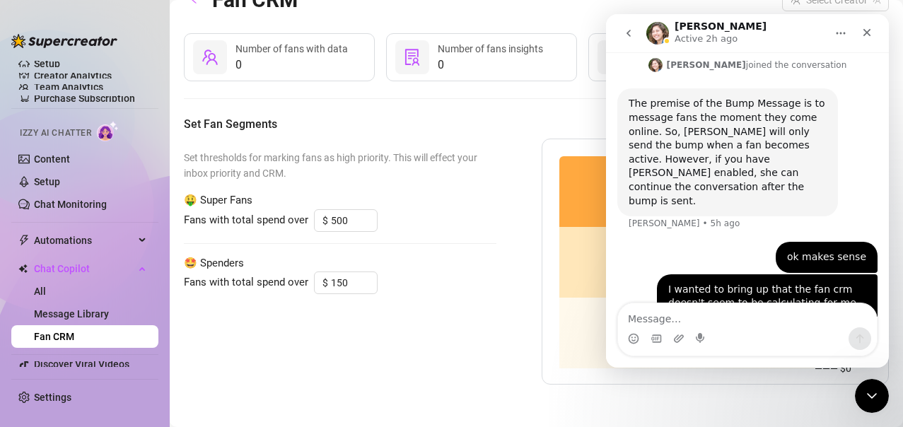
click at [744, 370] on img "Nichole says…" at bounding box center [770, 428] width 189 height 117
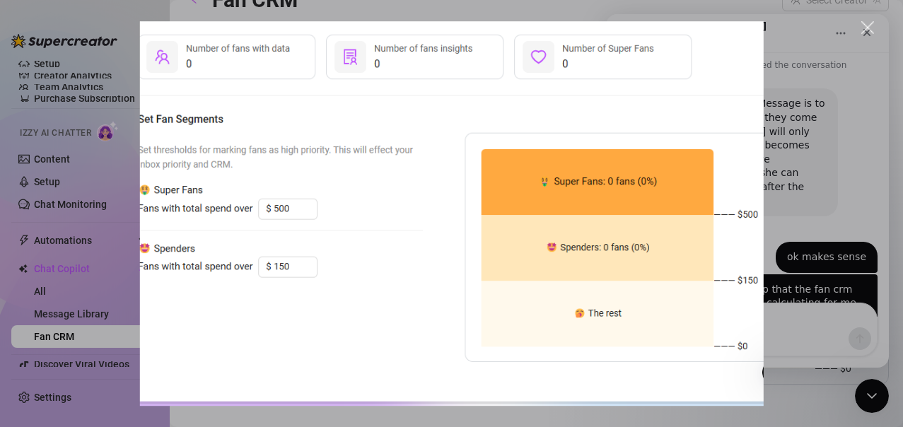
click at [809, 330] on div "Intercom messenger" at bounding box center [451, 213] width 903 height 427
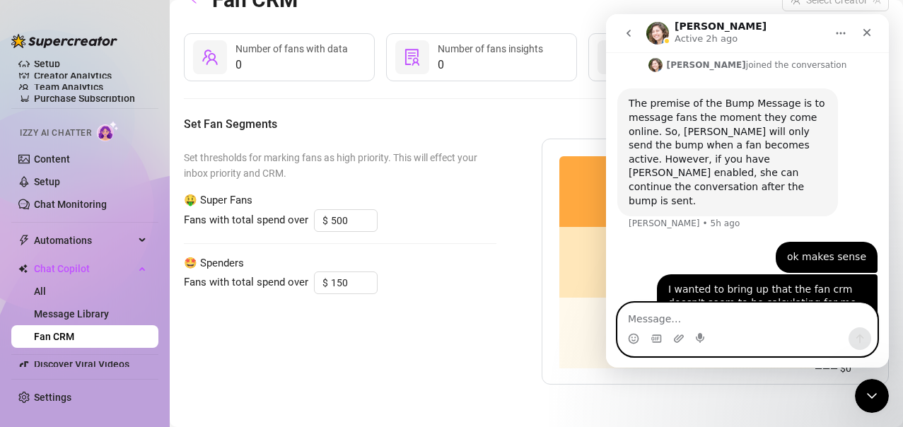
click at [767, 317] on textarea "Message…" at bounding box center [747, 315] width 259 height 24
type textarea "it's also showing 0 spenders"
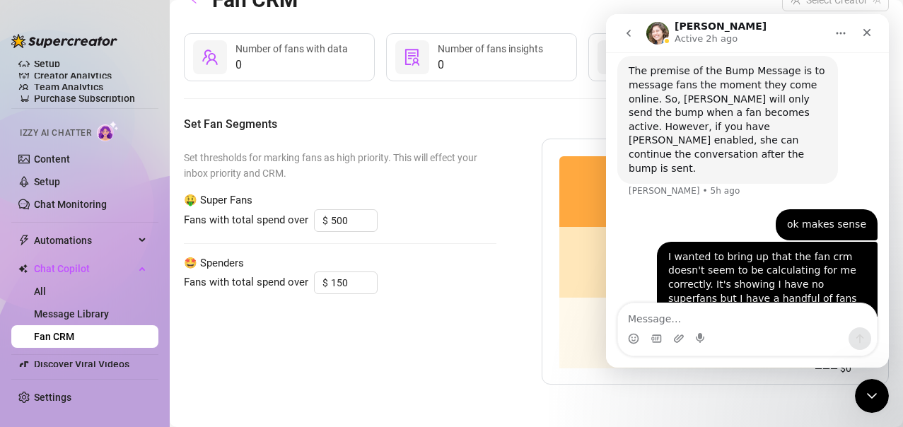
click at [383, 329] on div "Set thresholds for marking fans as high priority. This will effect your inbox p…" at bounding box center [340, 262] width 312 height 246
click at [858, 404] on div "Close Intercom Messenger" at bounding box center [869, 394] width 34 height 34
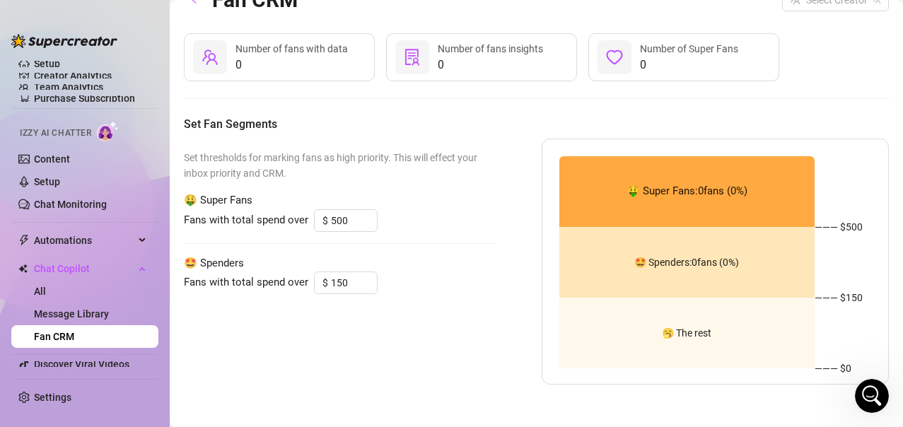
scroll to position [0, 0]
